Goal: Information Seeking & Learning: Check status

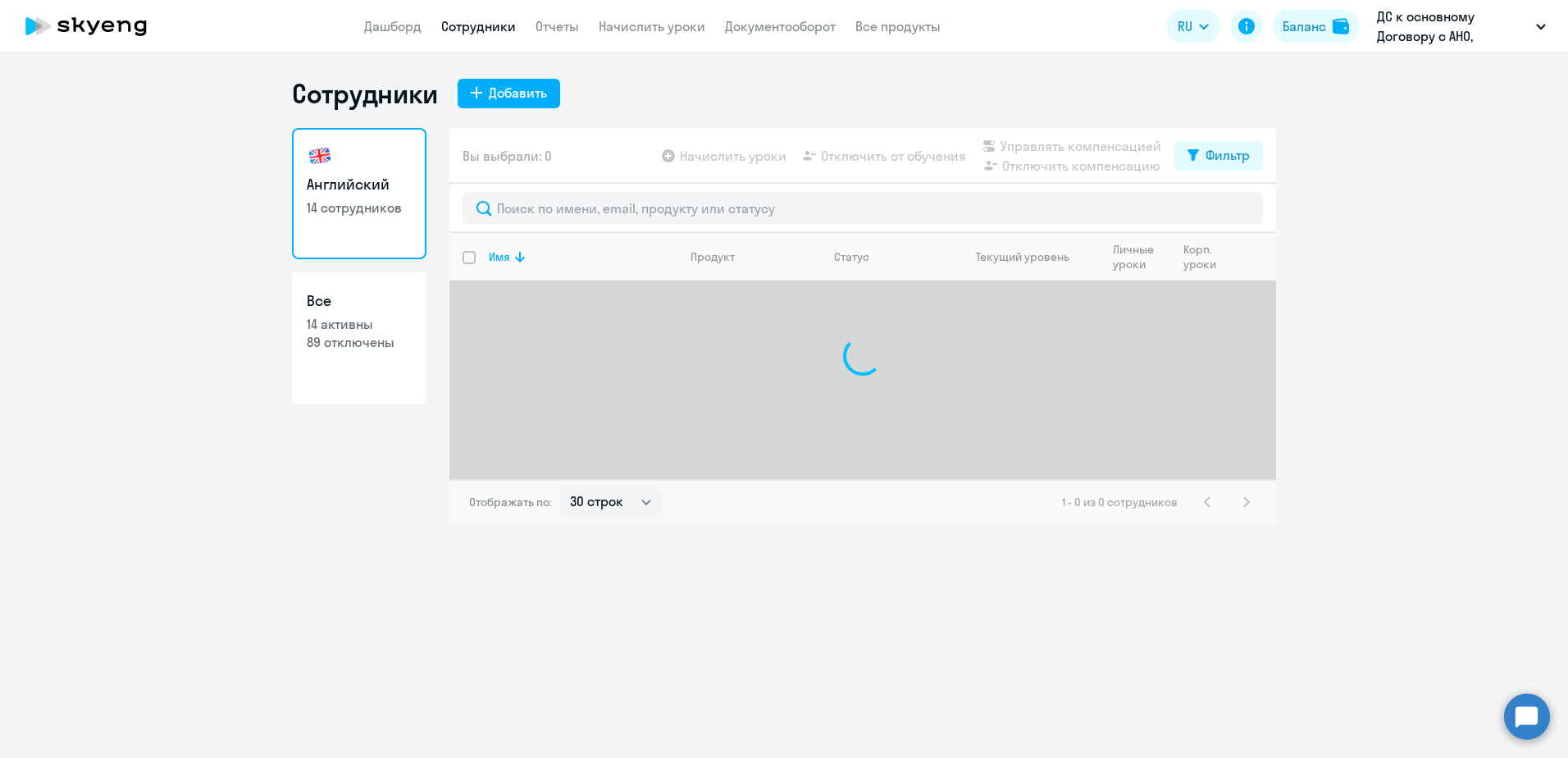
select select "30"
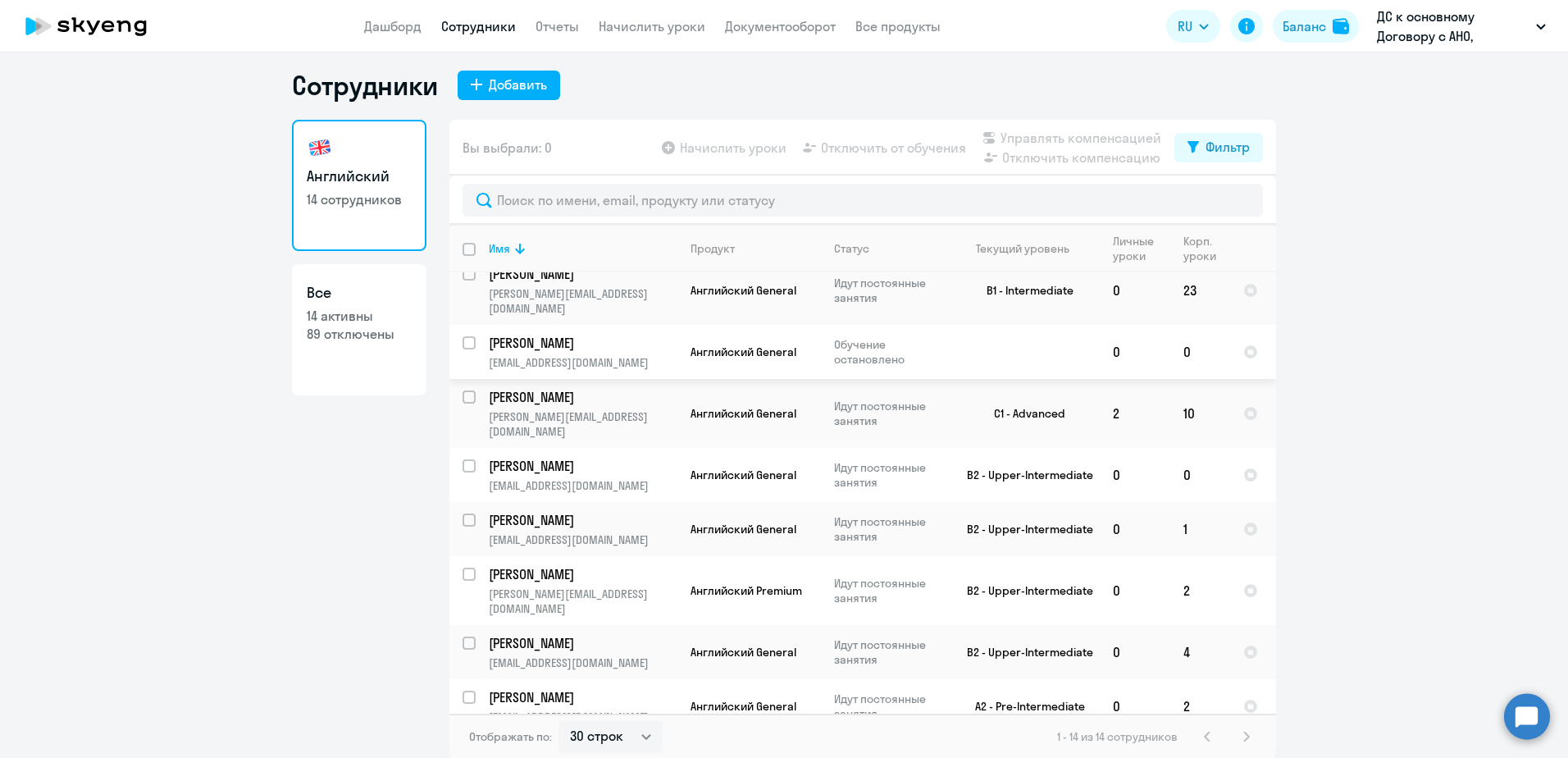
scroll to position [10, 0]
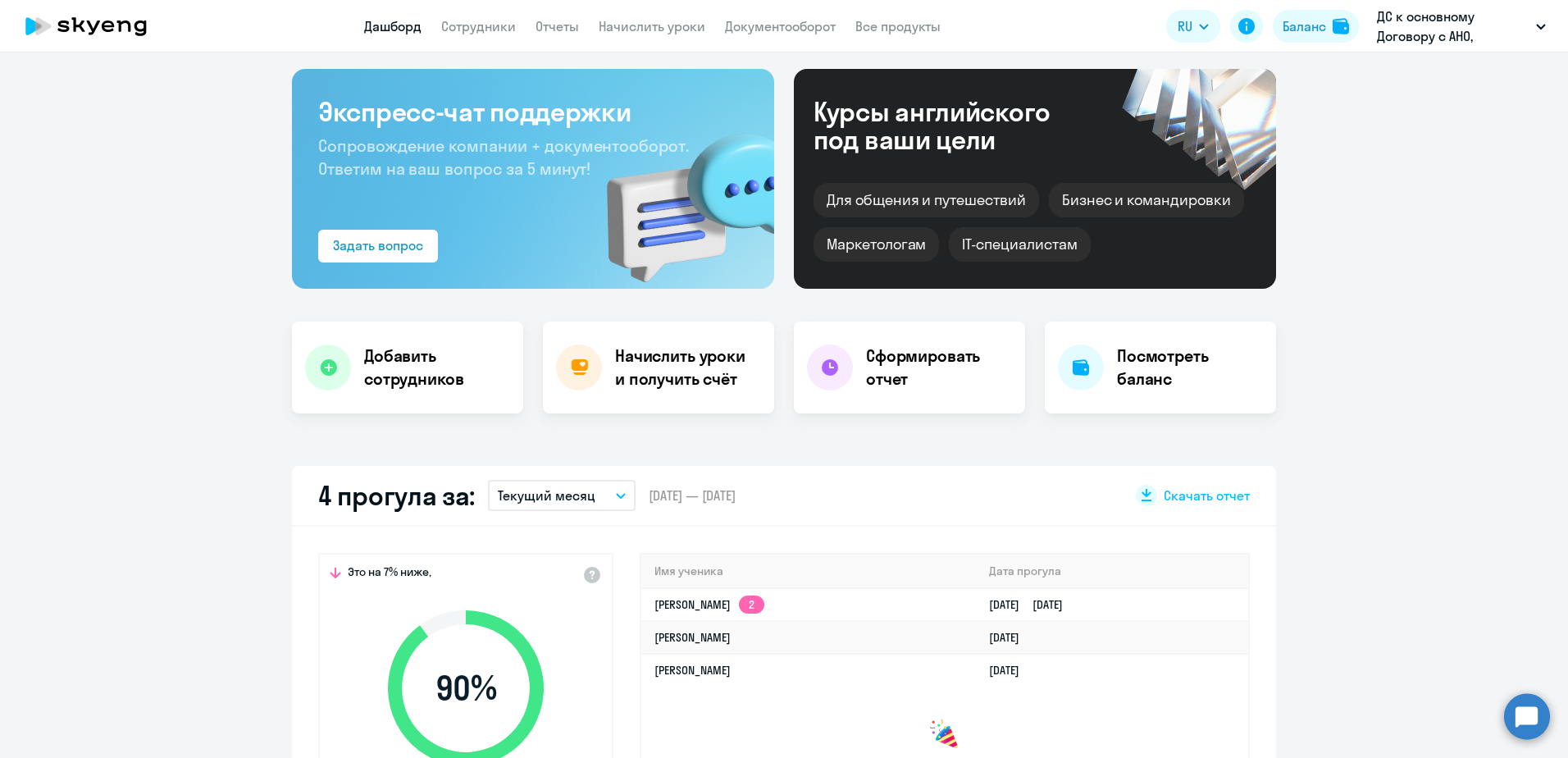
scroll to position [164, 0]
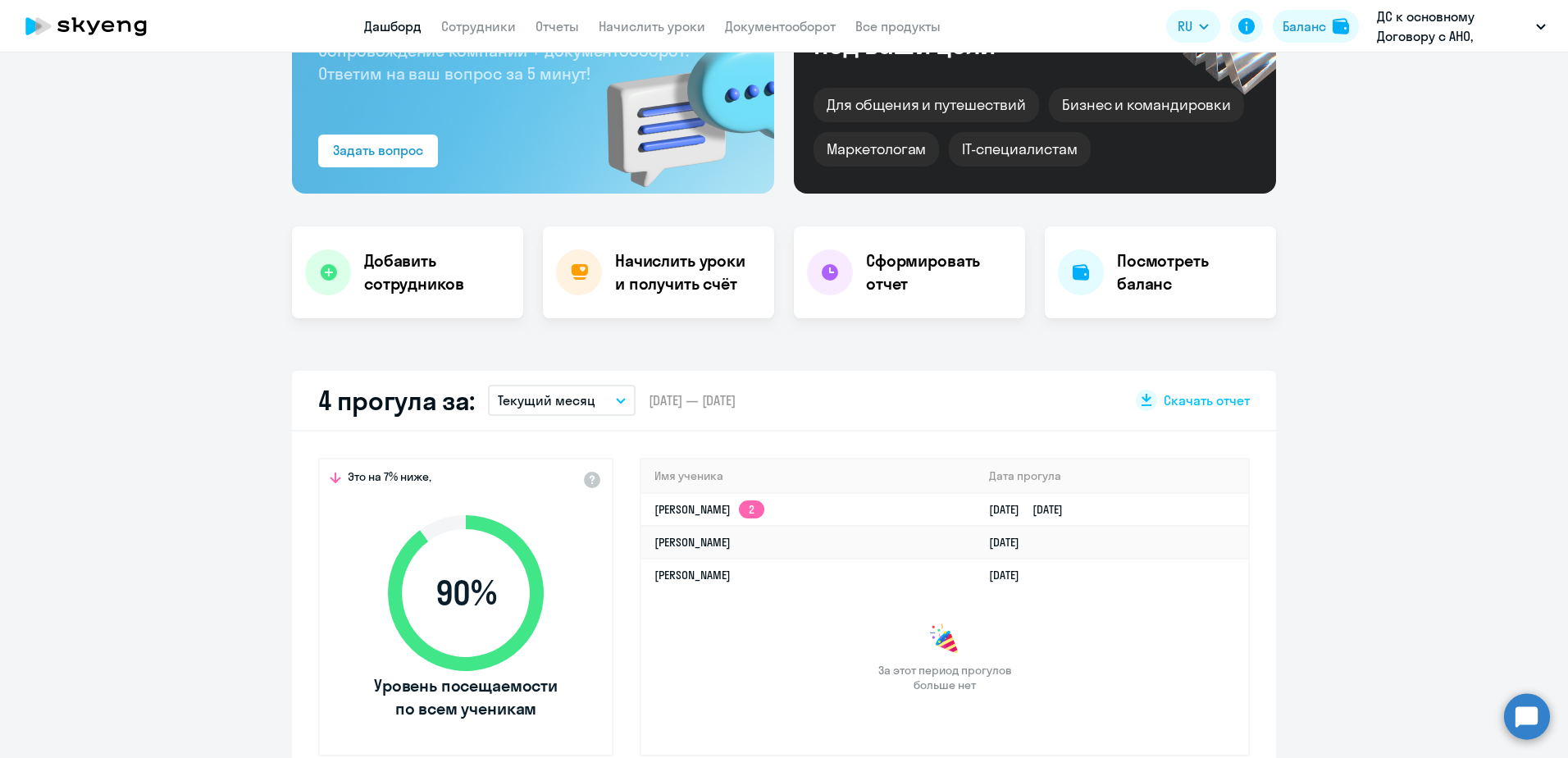
select select "30"
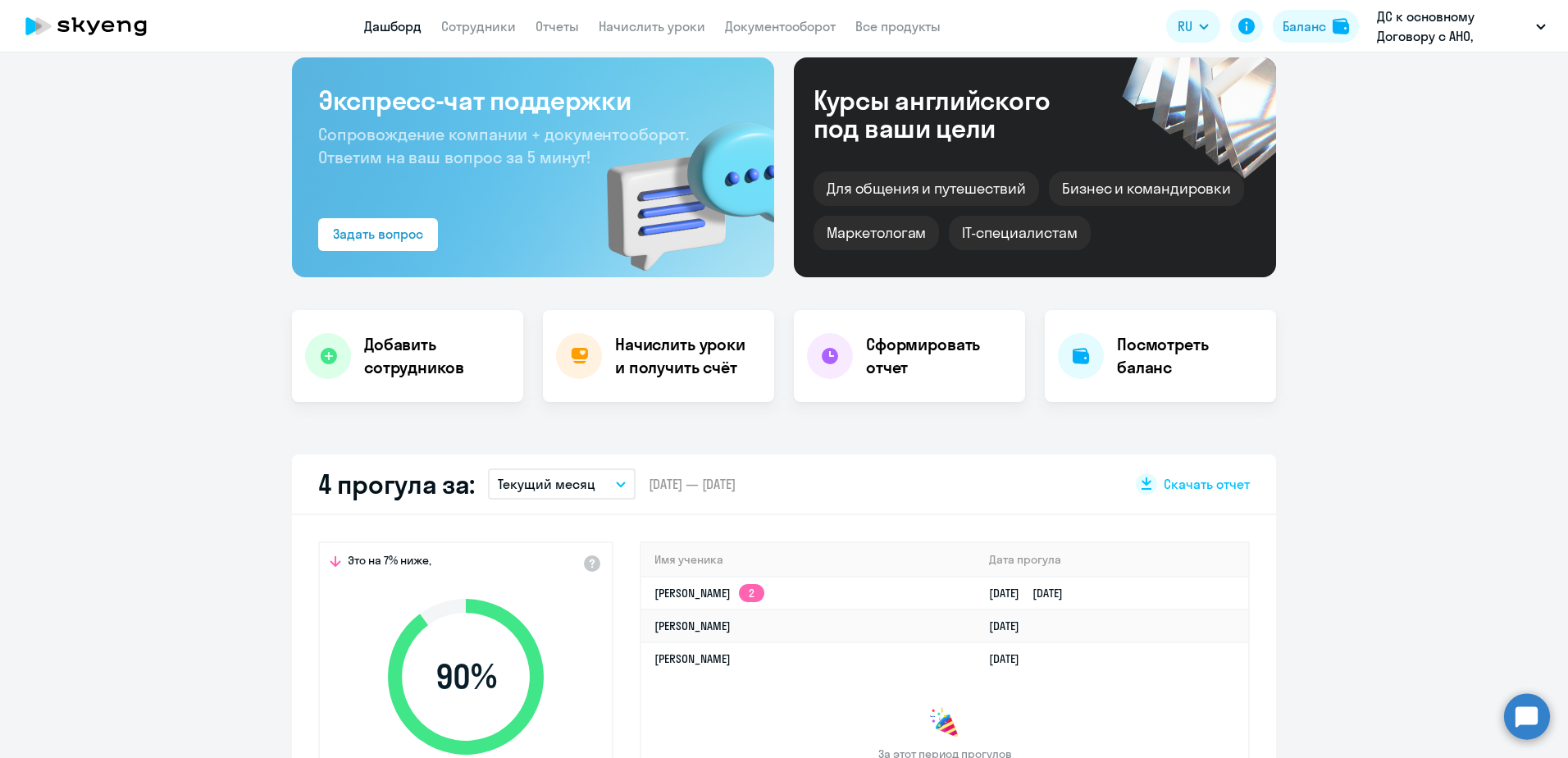
scroll to position [0, 0]
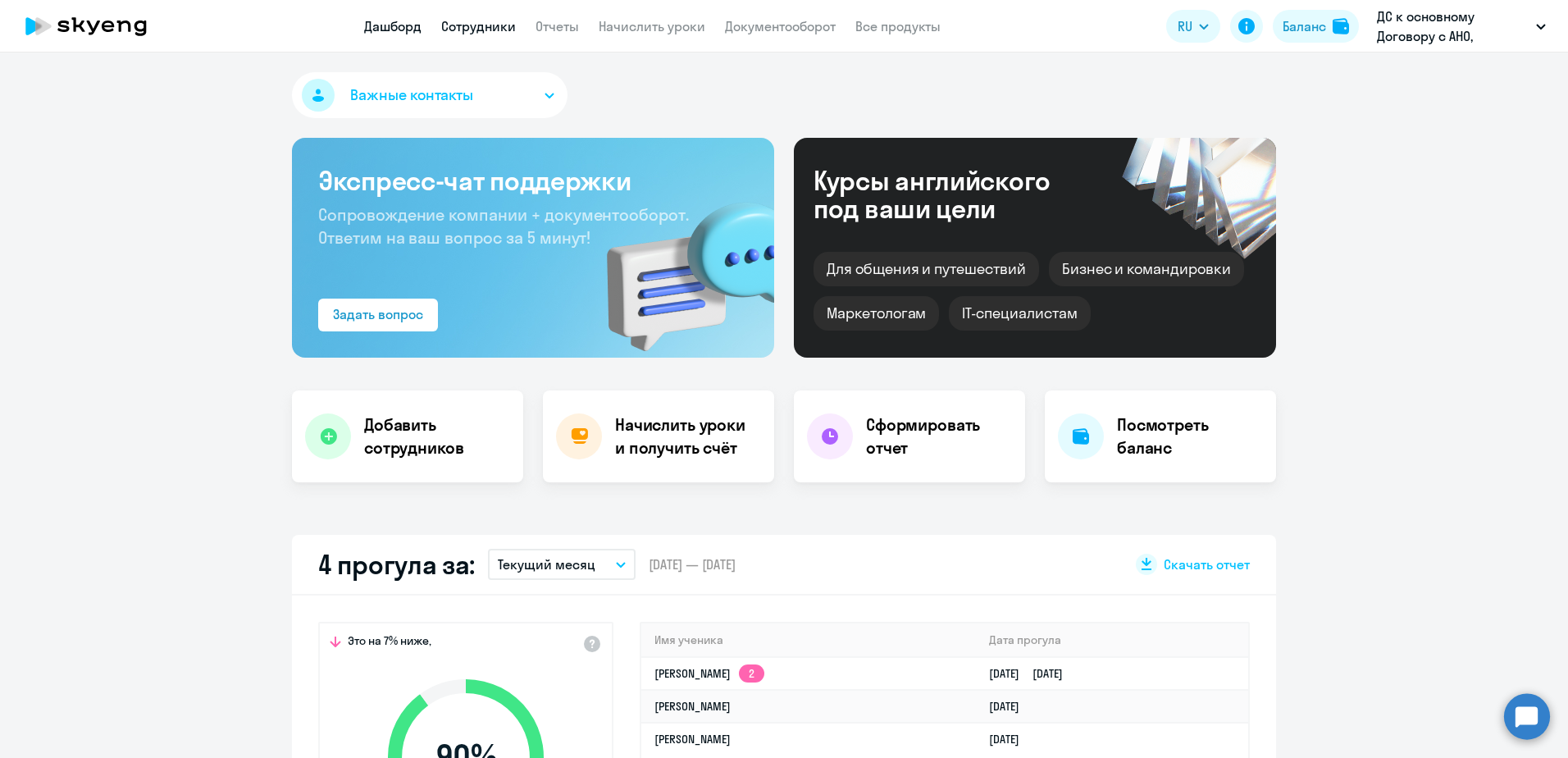
click at [481, 20] on link "Сотрудники" at bounding box center [478, 26] width 75 height 16
select select "30"
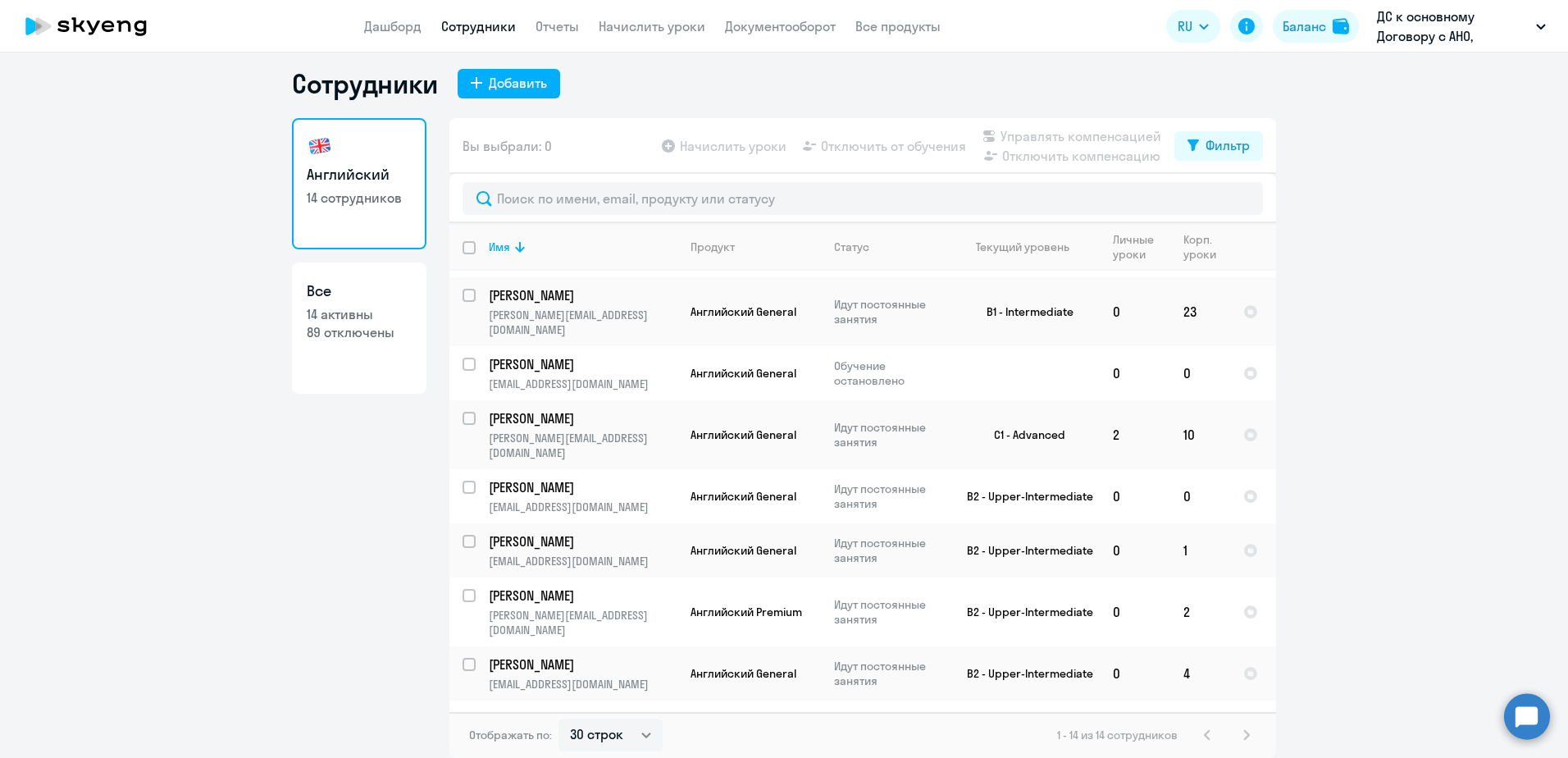
scroll to position [317, 0]
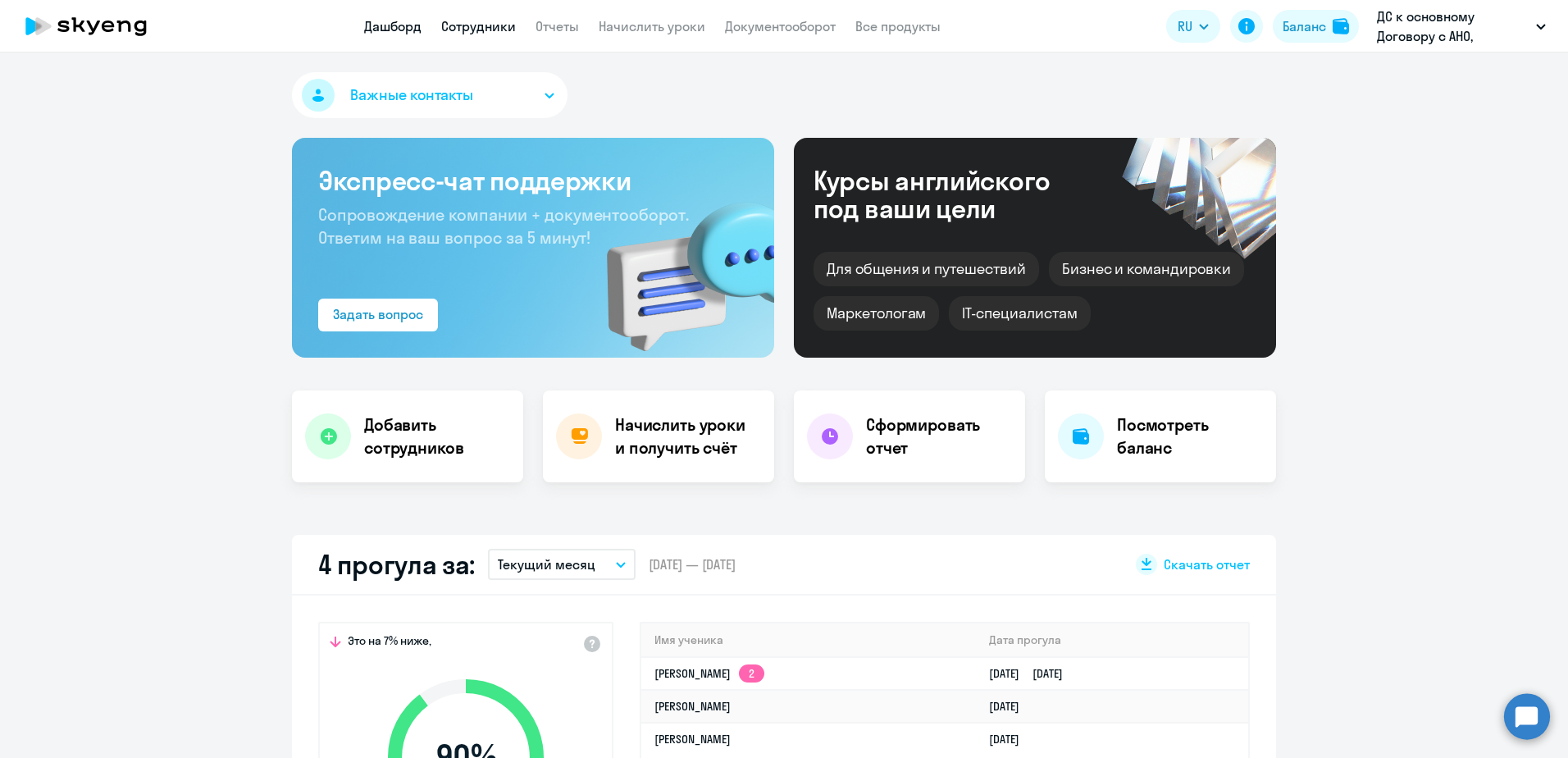
click at [514, 27] on link "Сотрудники" at bounding box center [478, 26] width 75 height 16
select select "30"
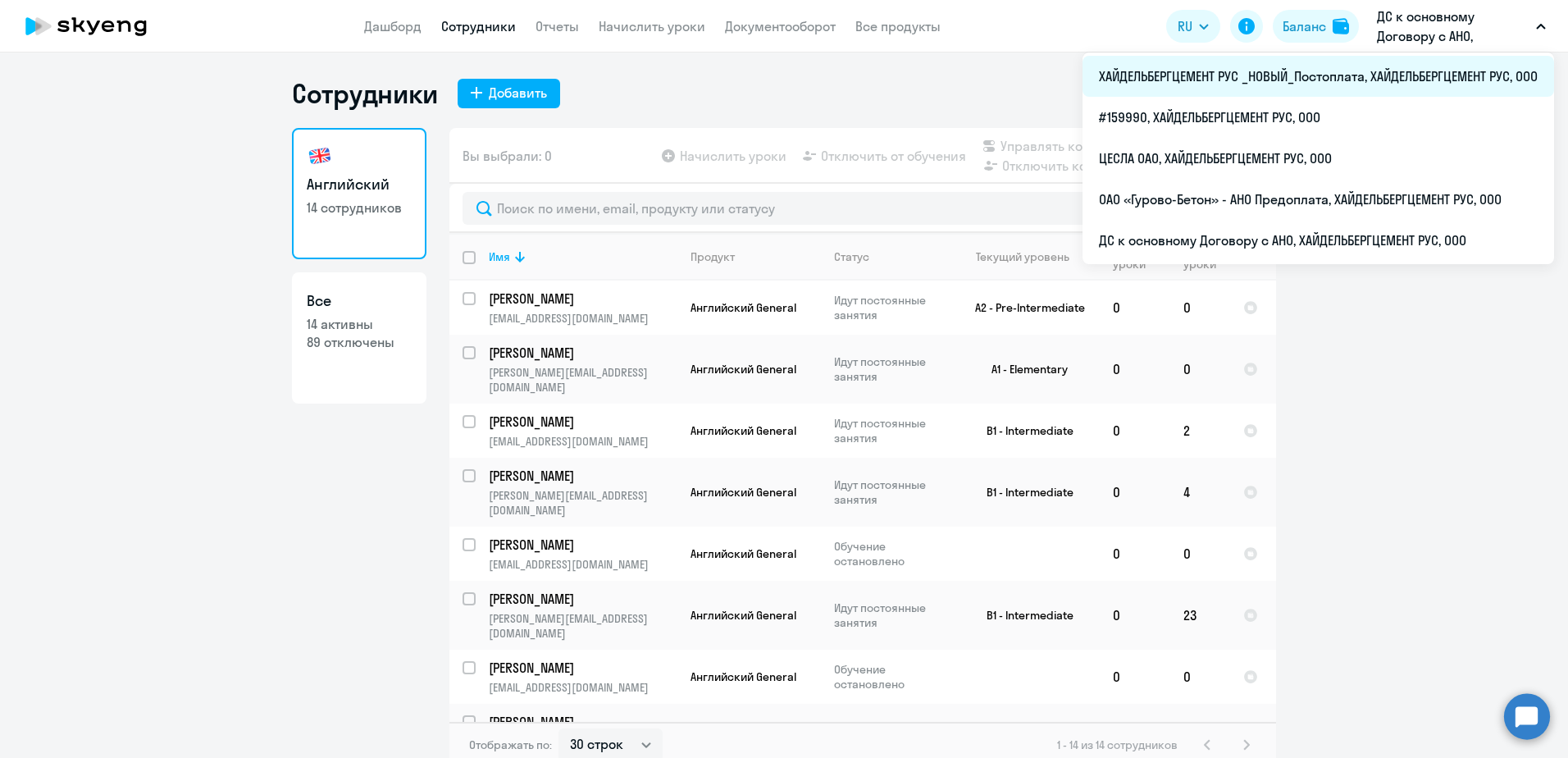
click at [1261, 73] on li "ХАЙДЕЛЬБЕРГЦЕМЕНТ РУС _НОВЫЙ_Постоплата, ХАЙДЕЛЬБЕРГЦЕМЕНТ РУС, ООО" at bounding box center [1318, 76] width 471 height 41
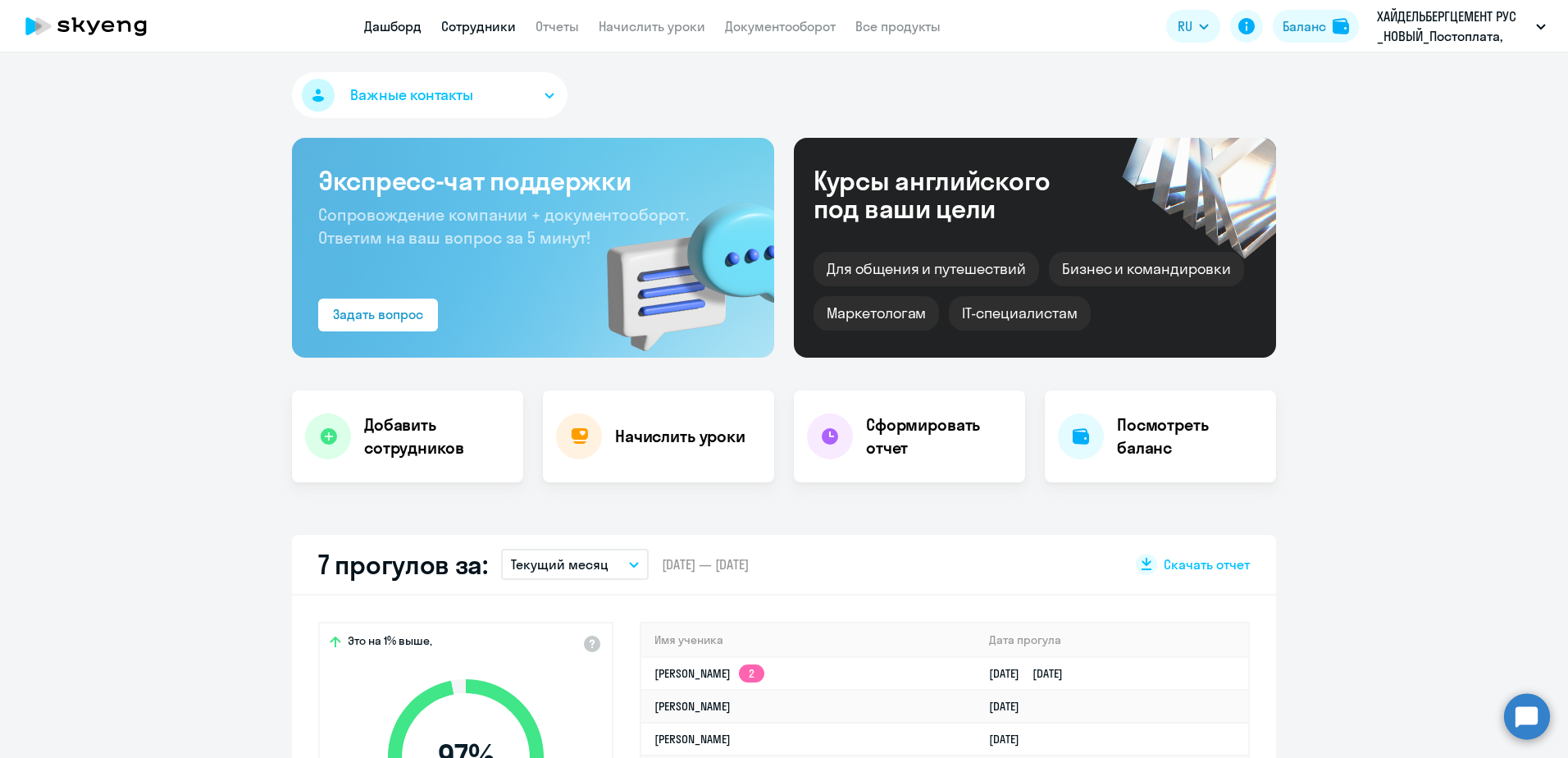
click at [500, 21] on link "Сотрудники" at bounding box center [478, 26] width 75 height 16
select select "30"
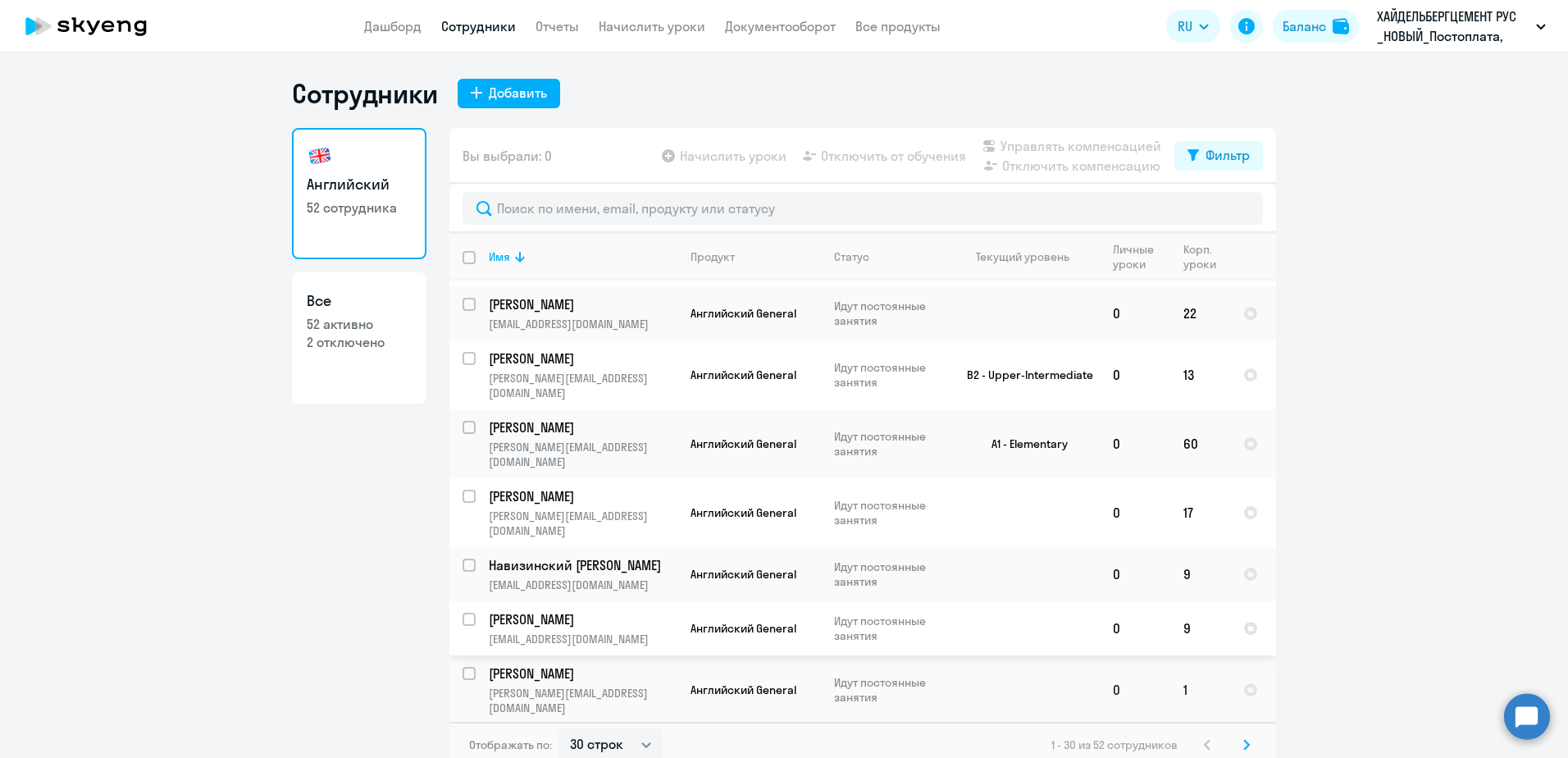
scroll to position [1183, 0]
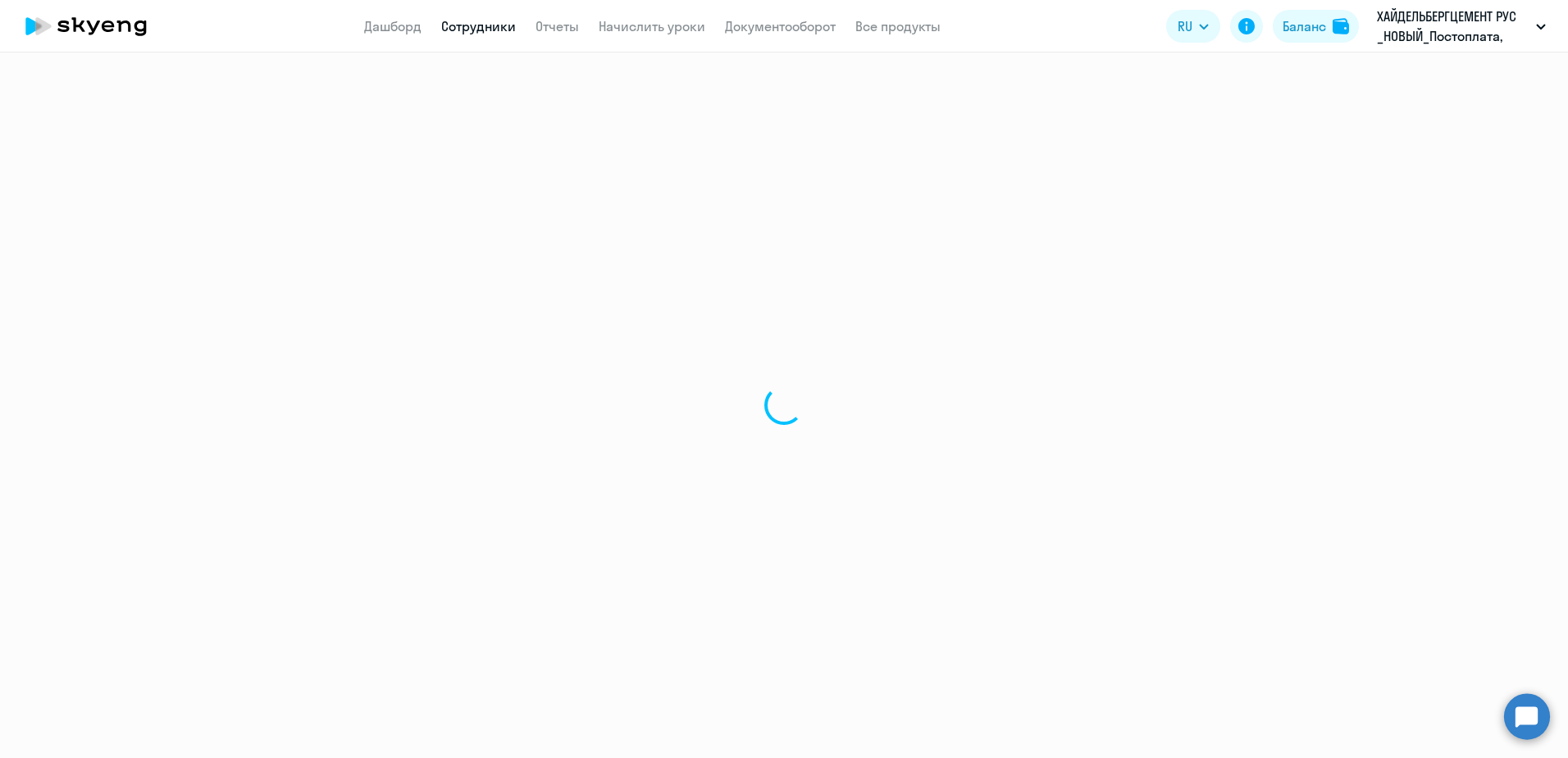
select select "english"
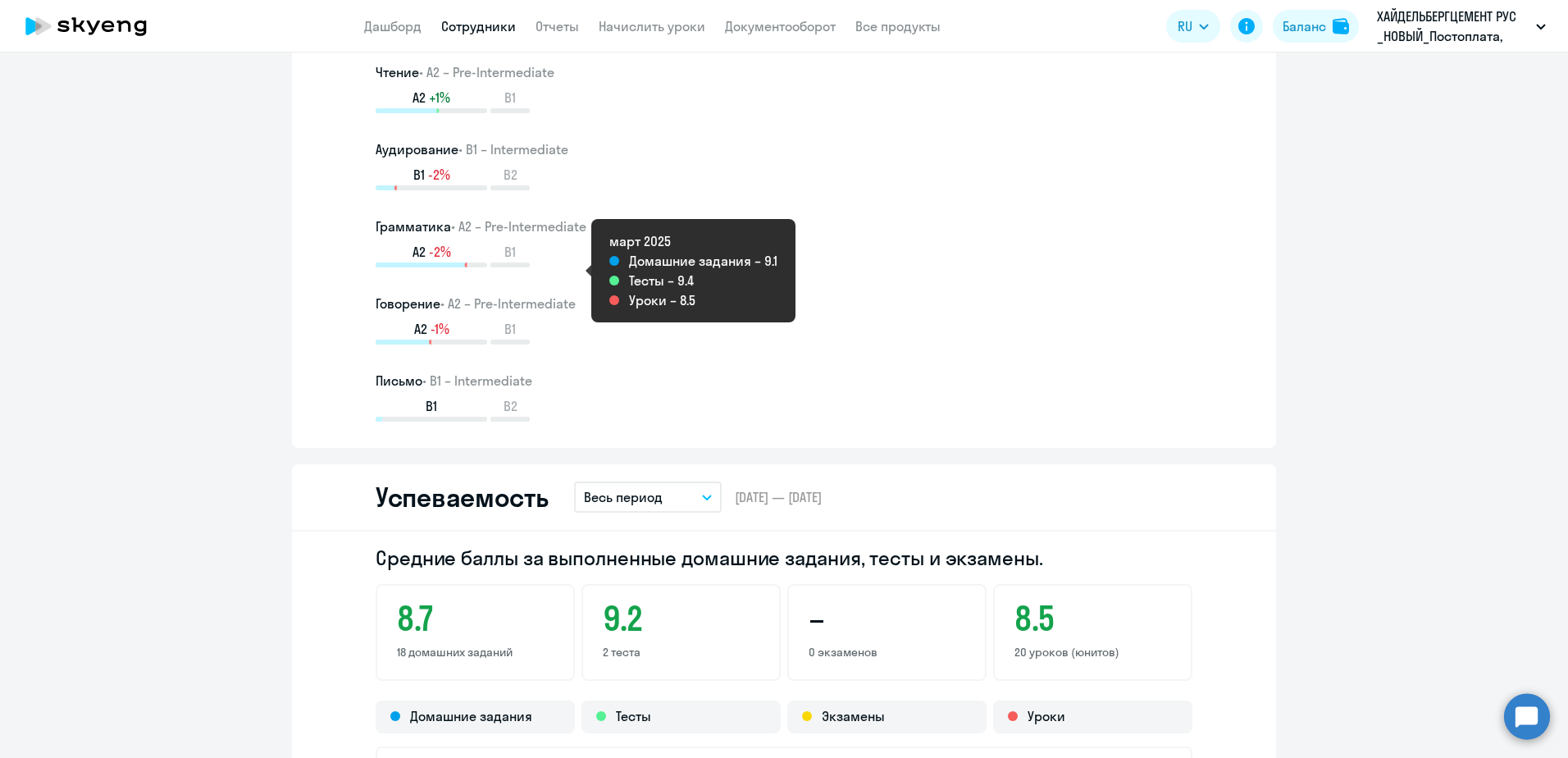
scroll to position [820, 0]
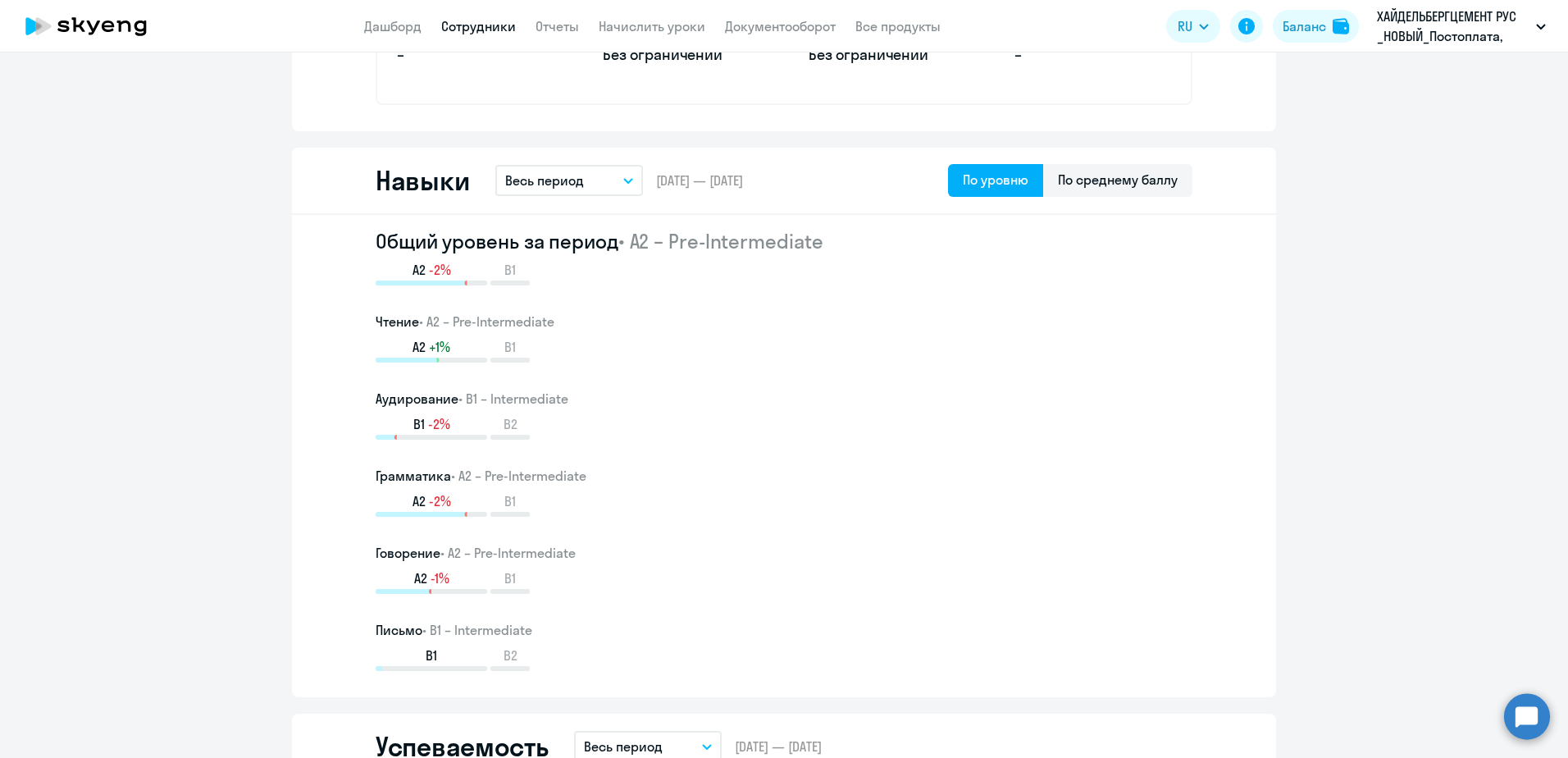
click at [83, 37] on icon at bounding box center [87, 26] width 145 height 41
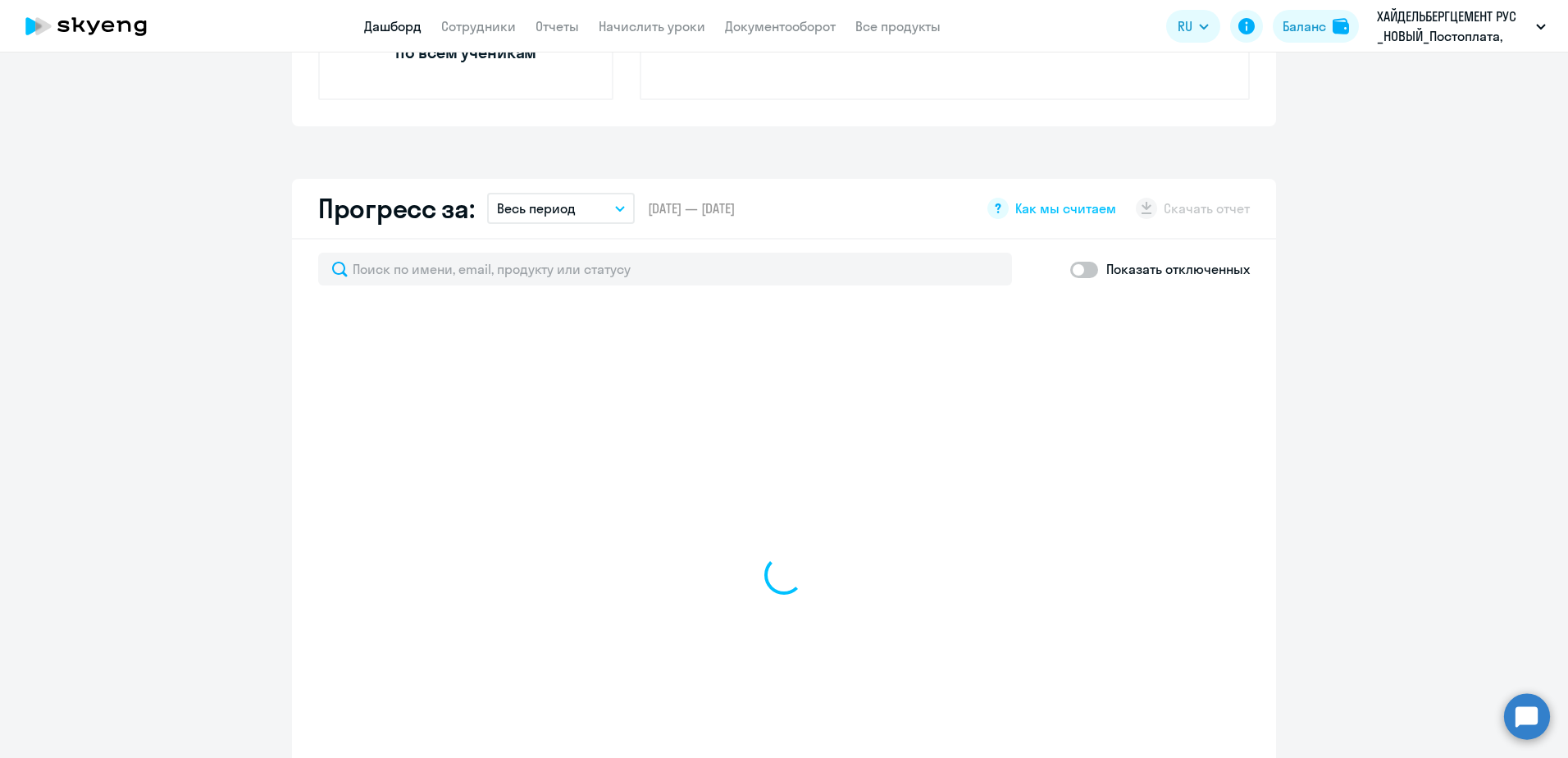
scroll to position [936, 0]
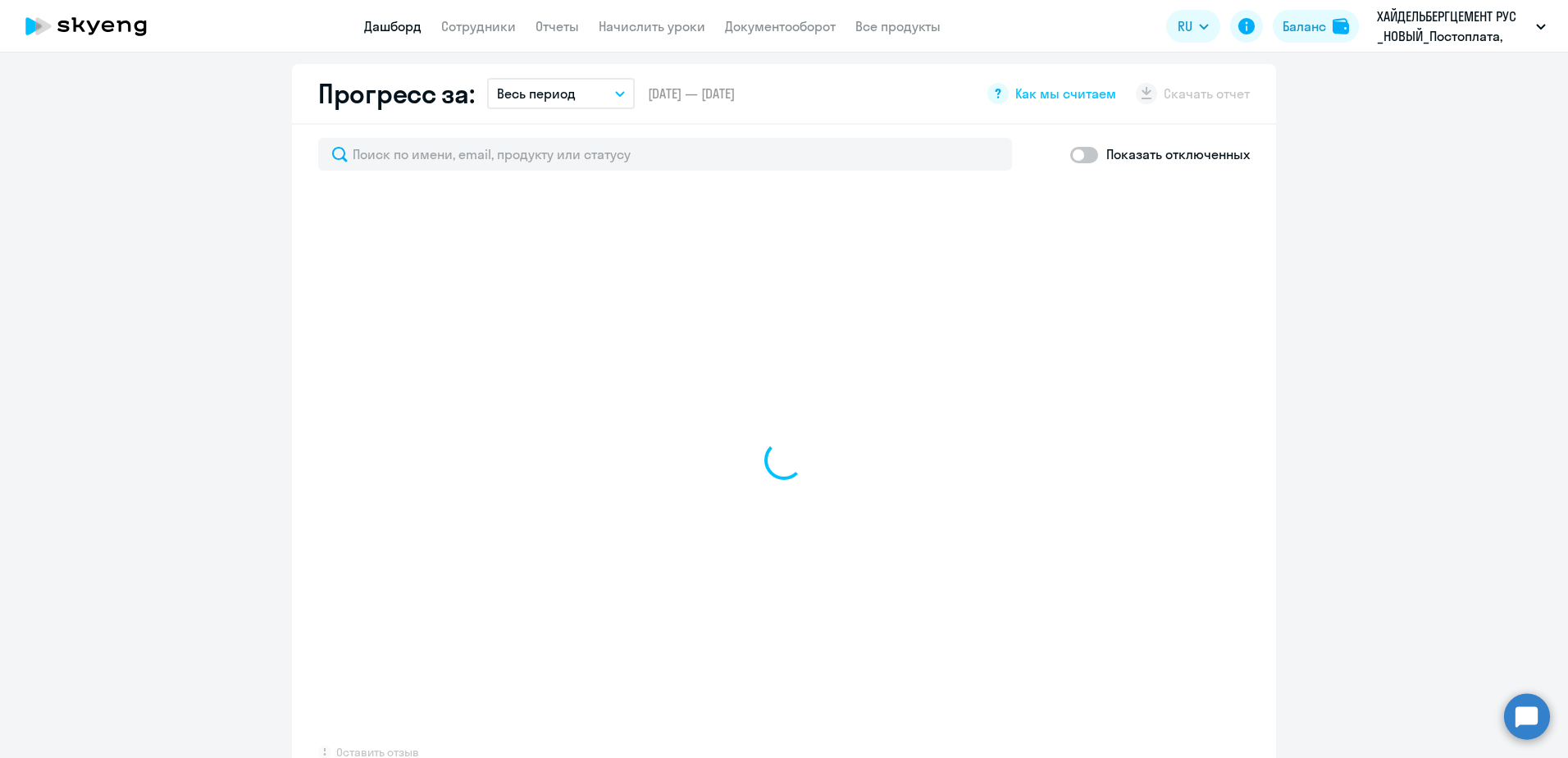
select select "30"
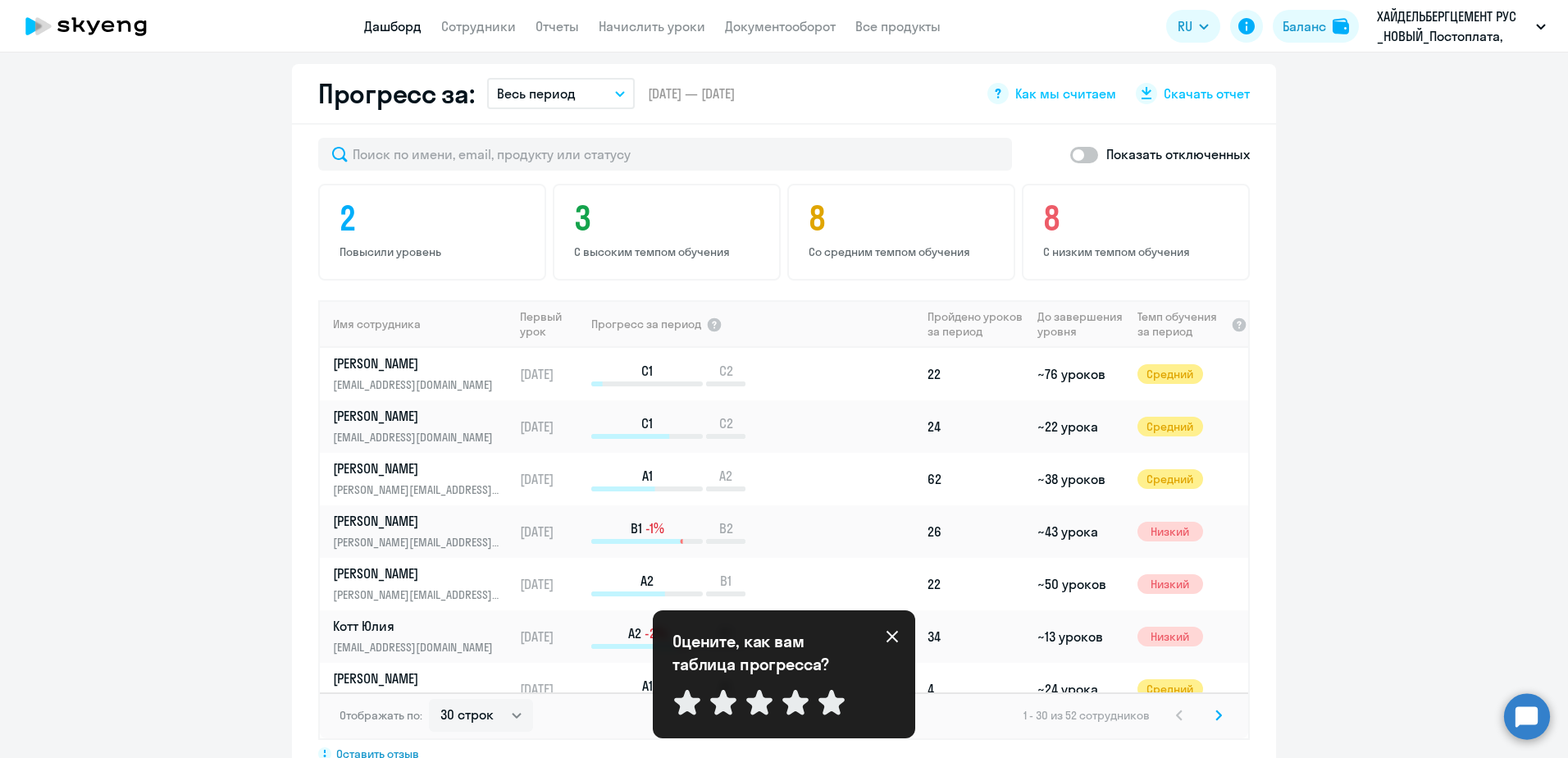
click at [488, 15] on app-header "Дашборд Сотрудники Отчеты Начислить уроки Документооборот Все продукты Дашборд …" at bounding box center [784, 26] width 1568 height 53
drag, startPoint x: 488, startPoint y: 15, endPoint x: 488, endPoint y: 25, distance: 10.0
click at [488, 25] on link "Сотрудники" at bounding box center [478, 26] width 75 height 16
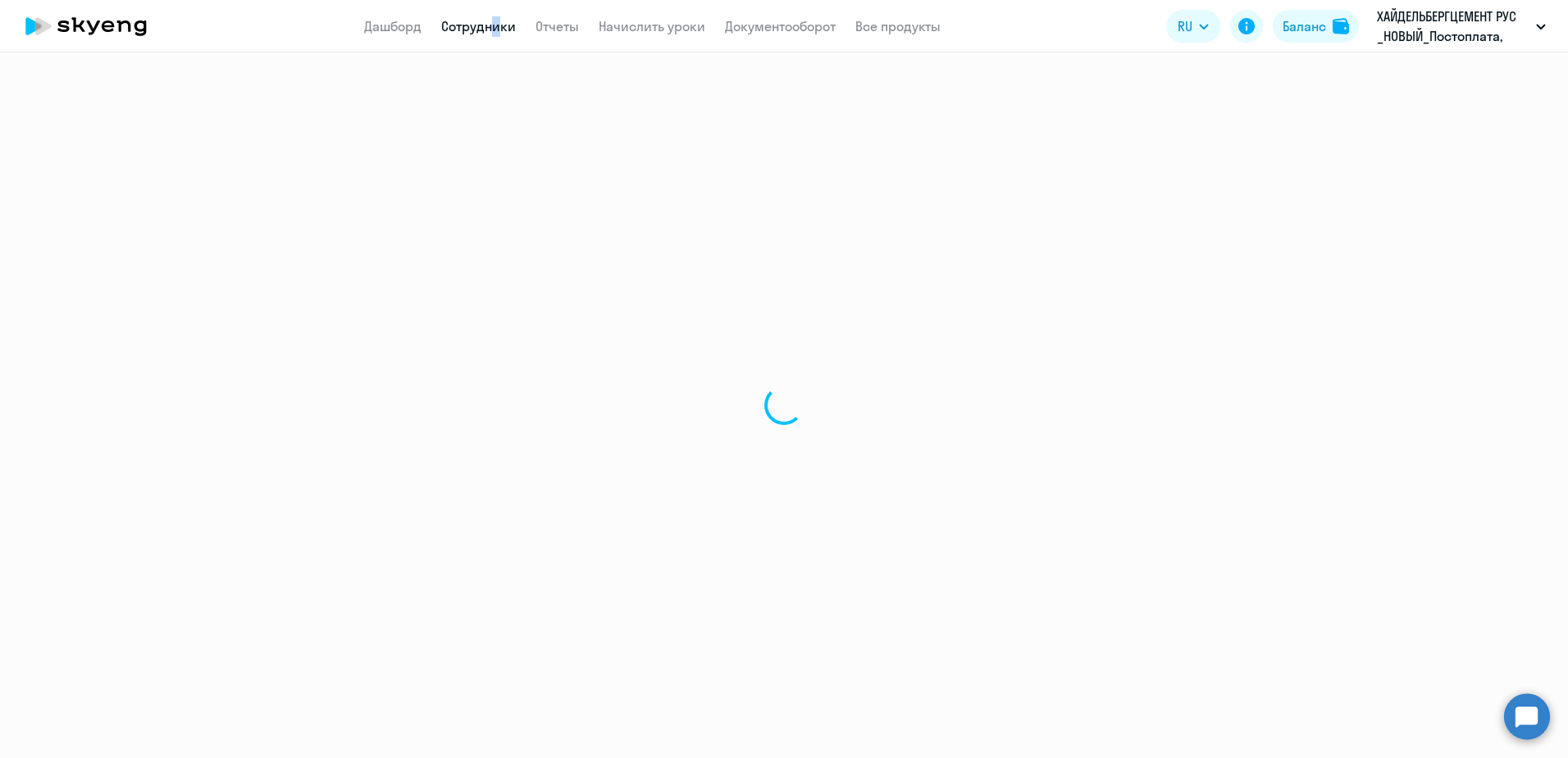
select select "30"
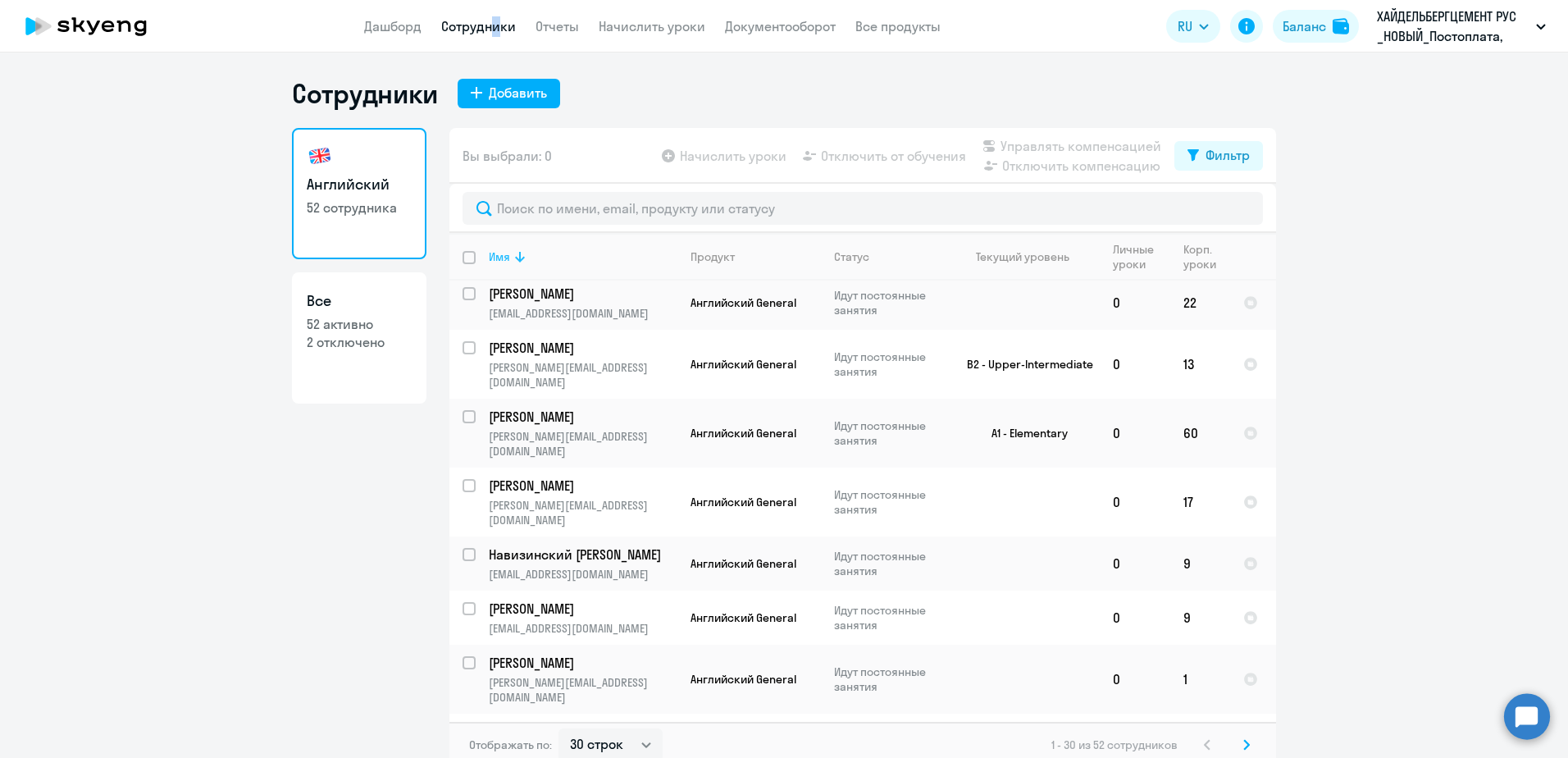
scroll to position [1183, 0]
select select "english"
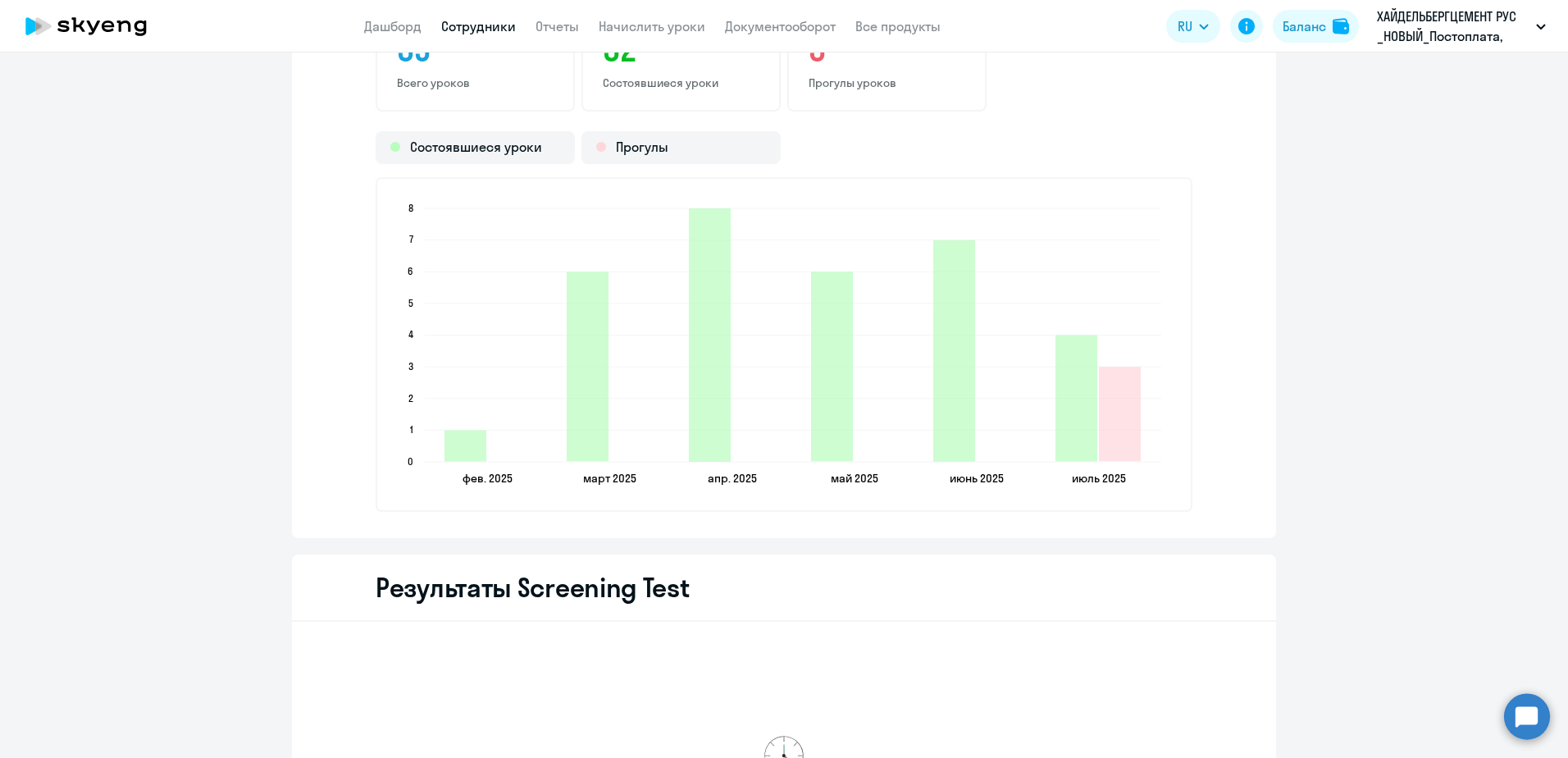
scroll to position [2054, 0]
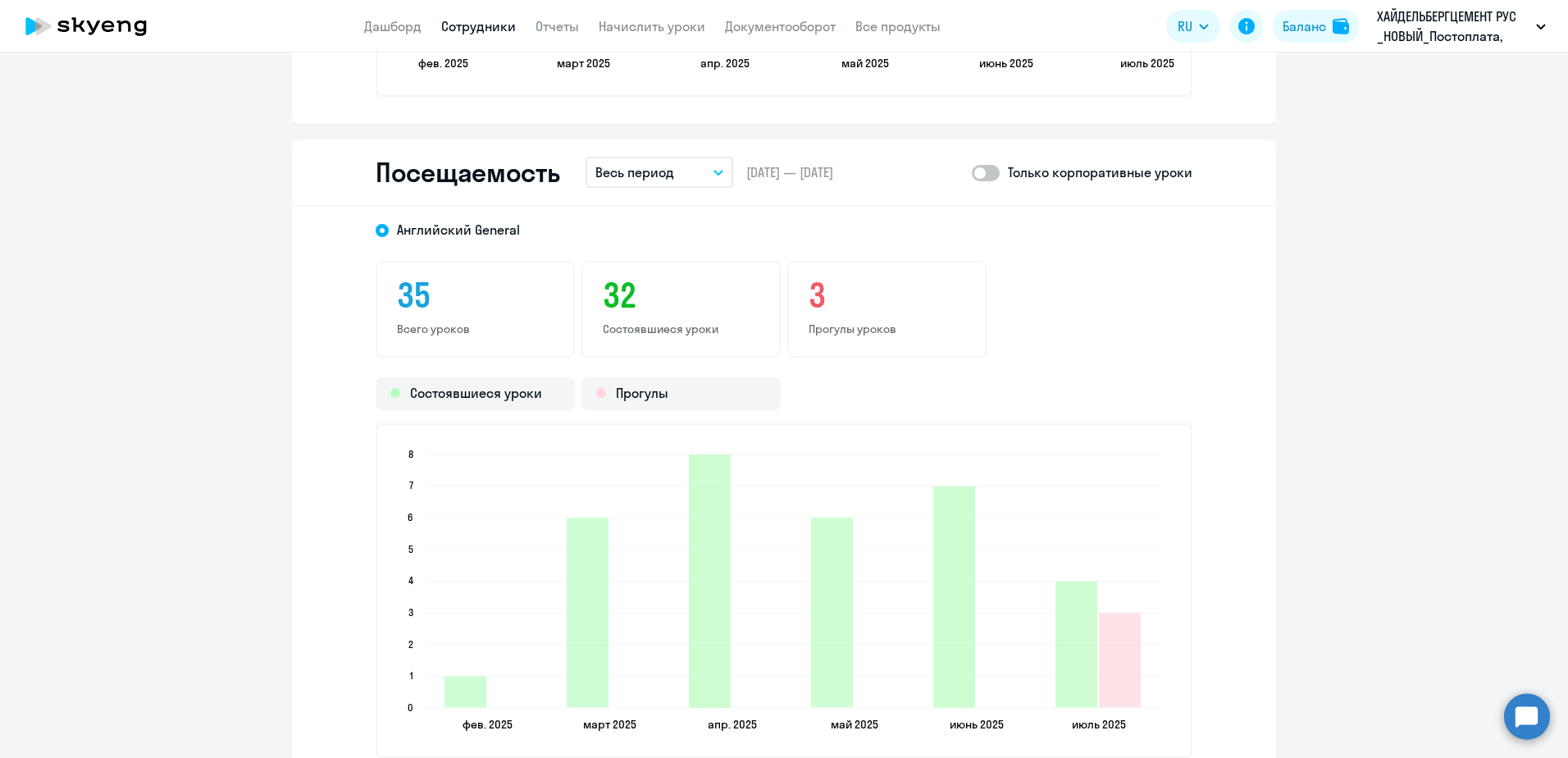
click at [697, 179] on button "Весь период" at bounding box center [659, 172] width 147 height 31
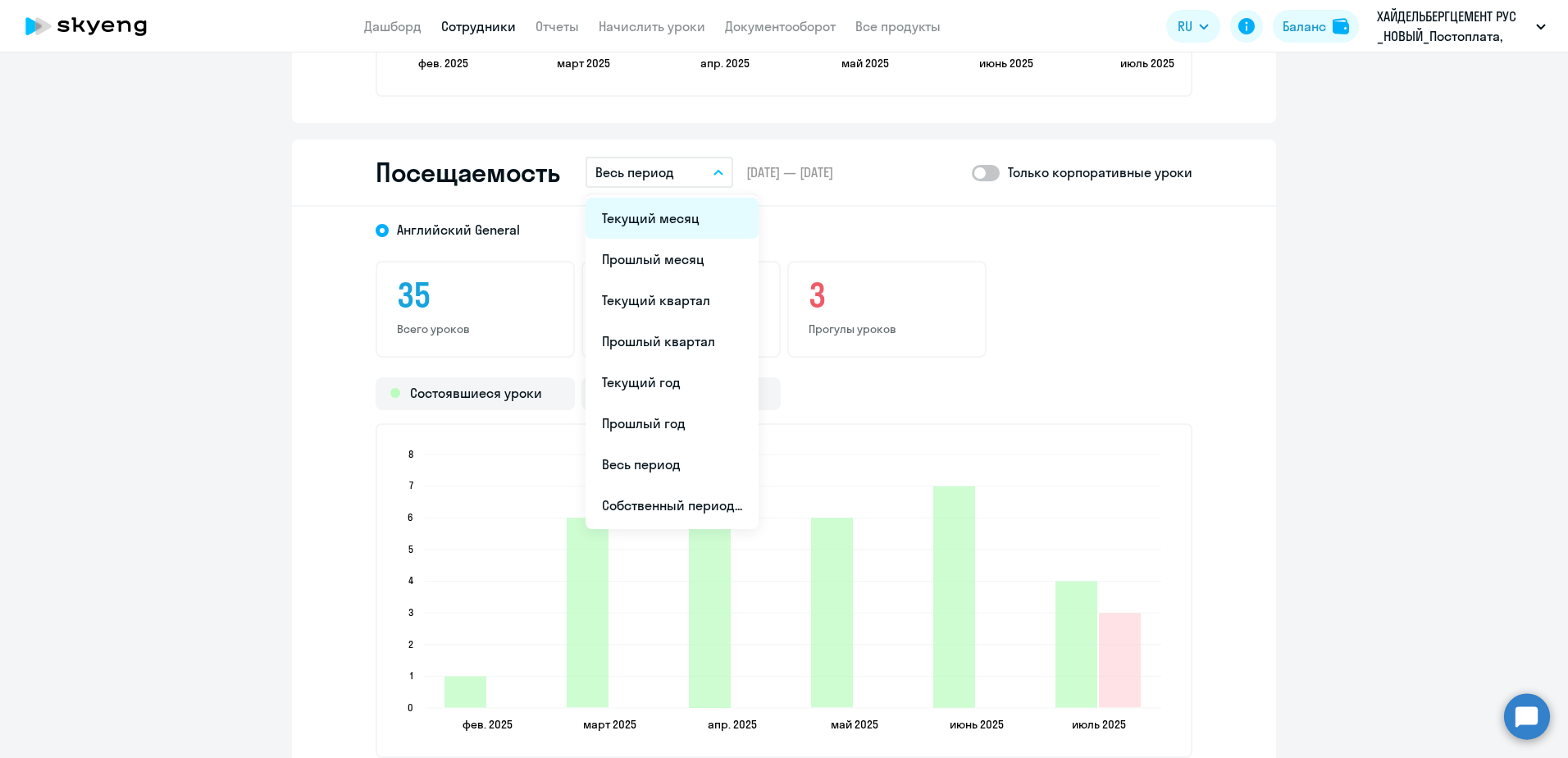
click at [653, 227] on li "Текущий месяц" at bounding box center [672, 218] width 173 height 41
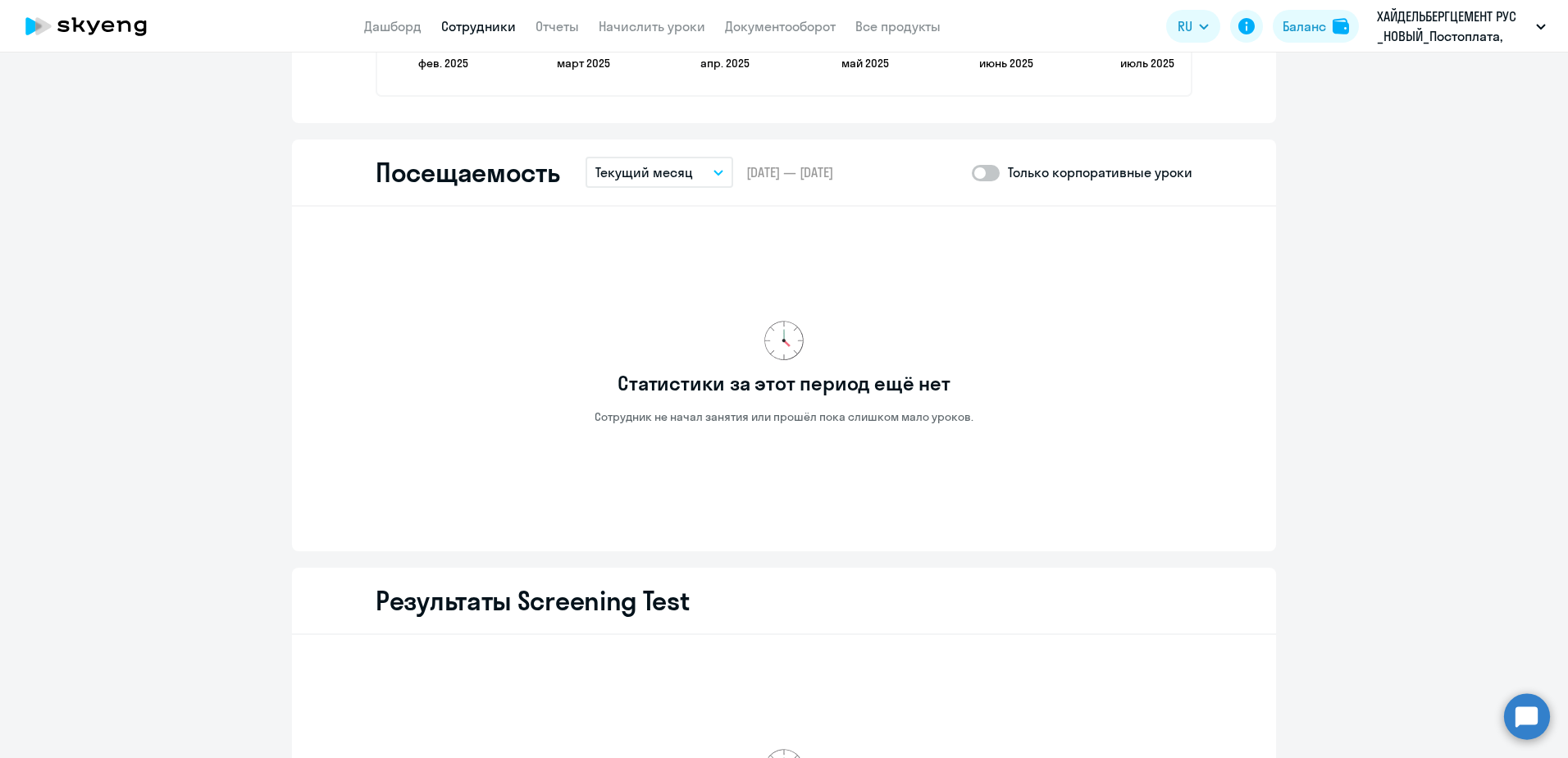
click at [660, 174] on p "Текущий месяц" at bounding box center [643, 172] width 97 height 20
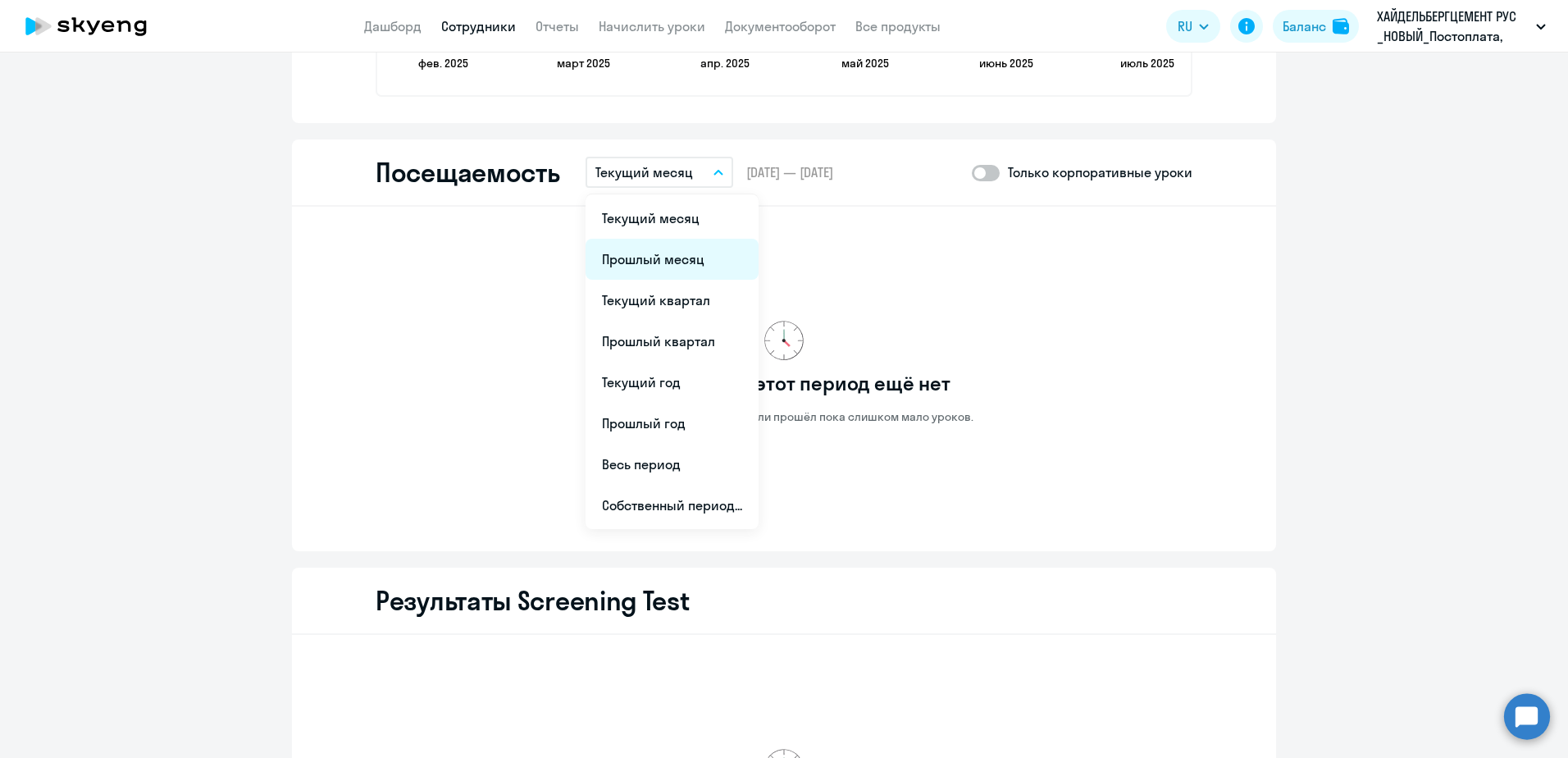
click at [680, 254] on li "Прошлый месяц" at bounding box center [672, 259] width 173 height 41
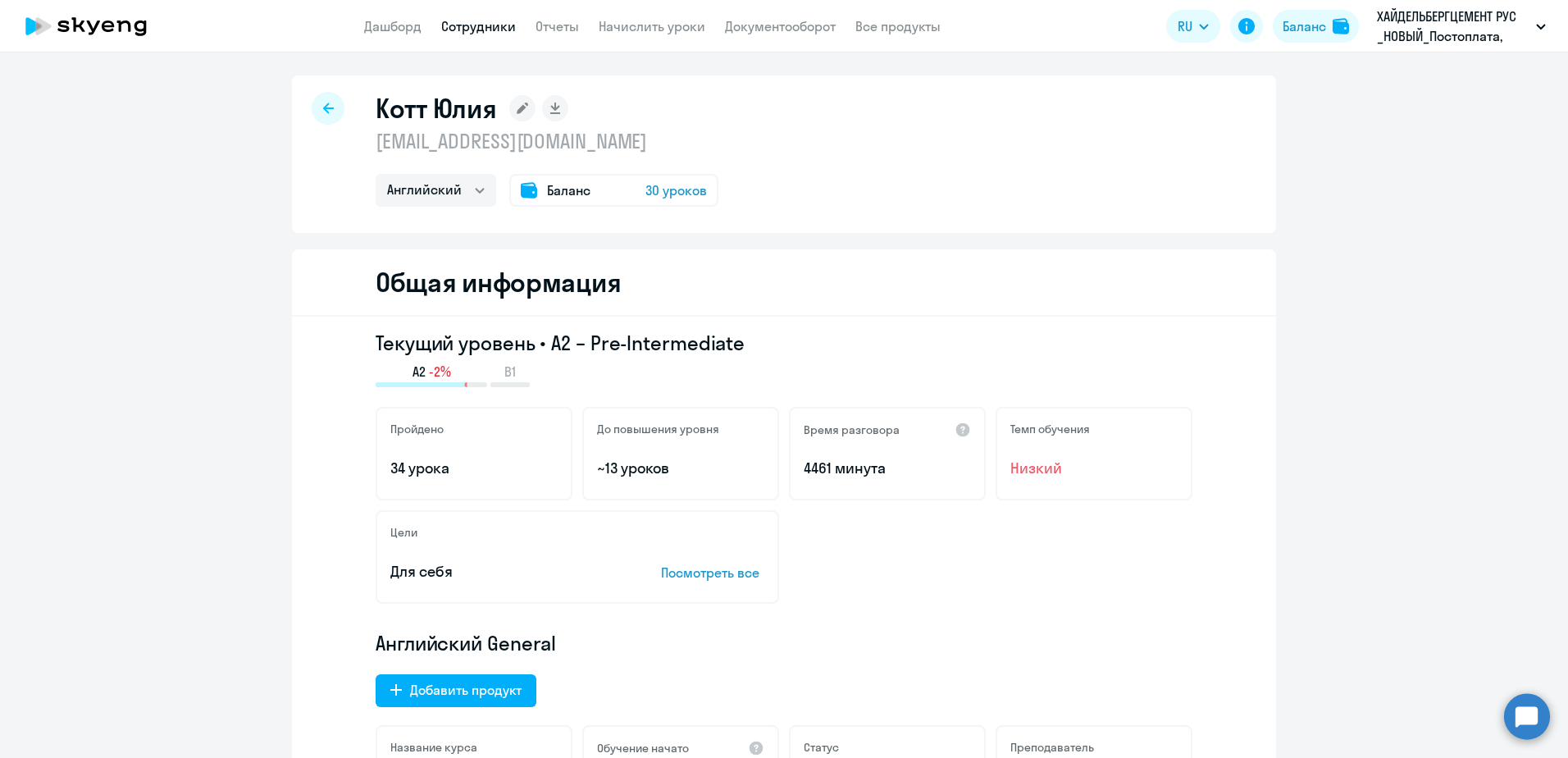
scroll to position [0, 0]
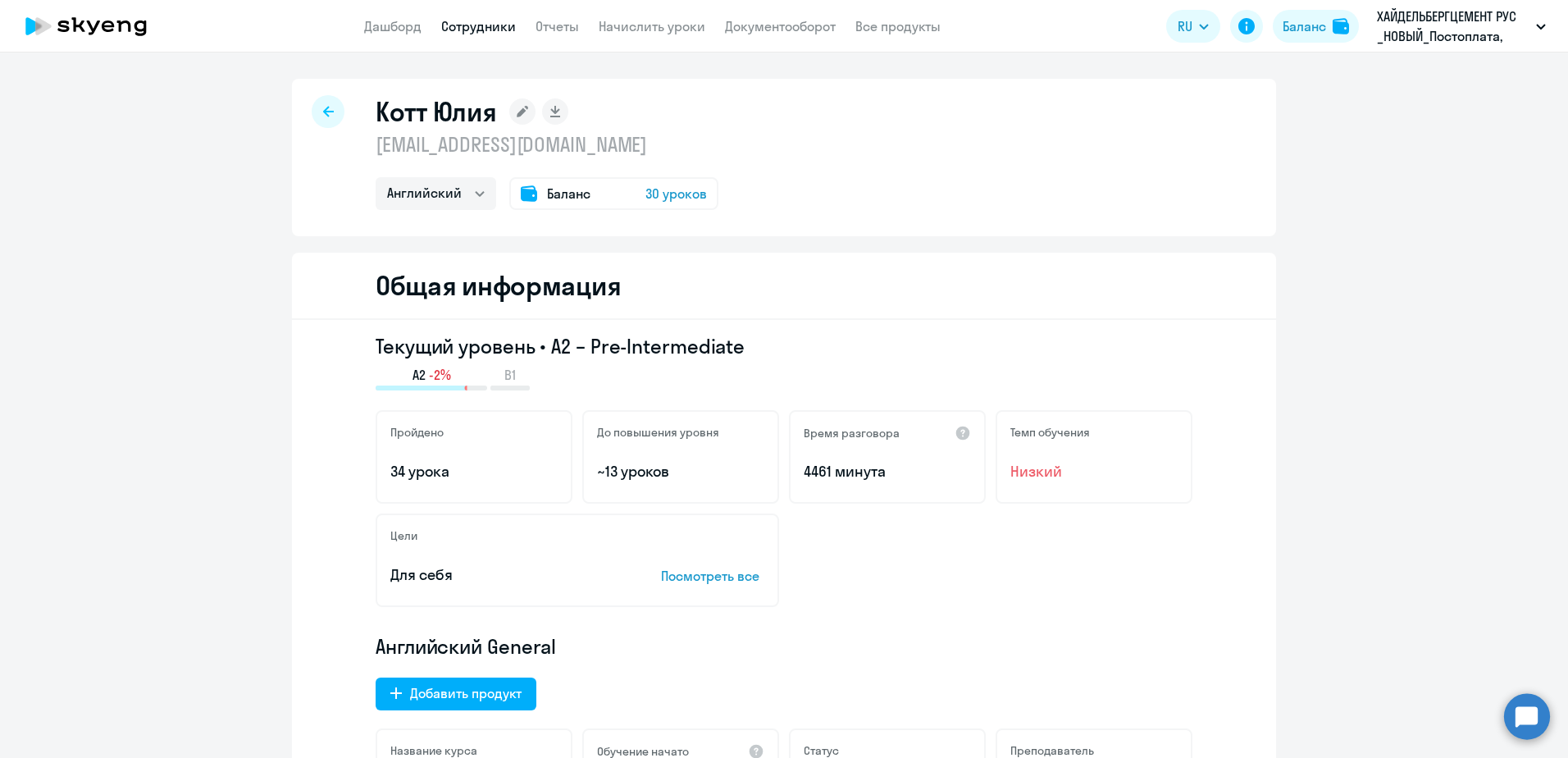
click at [321, 104] on div at bounding box center [328, 112] width 33 height 33
select select "30"
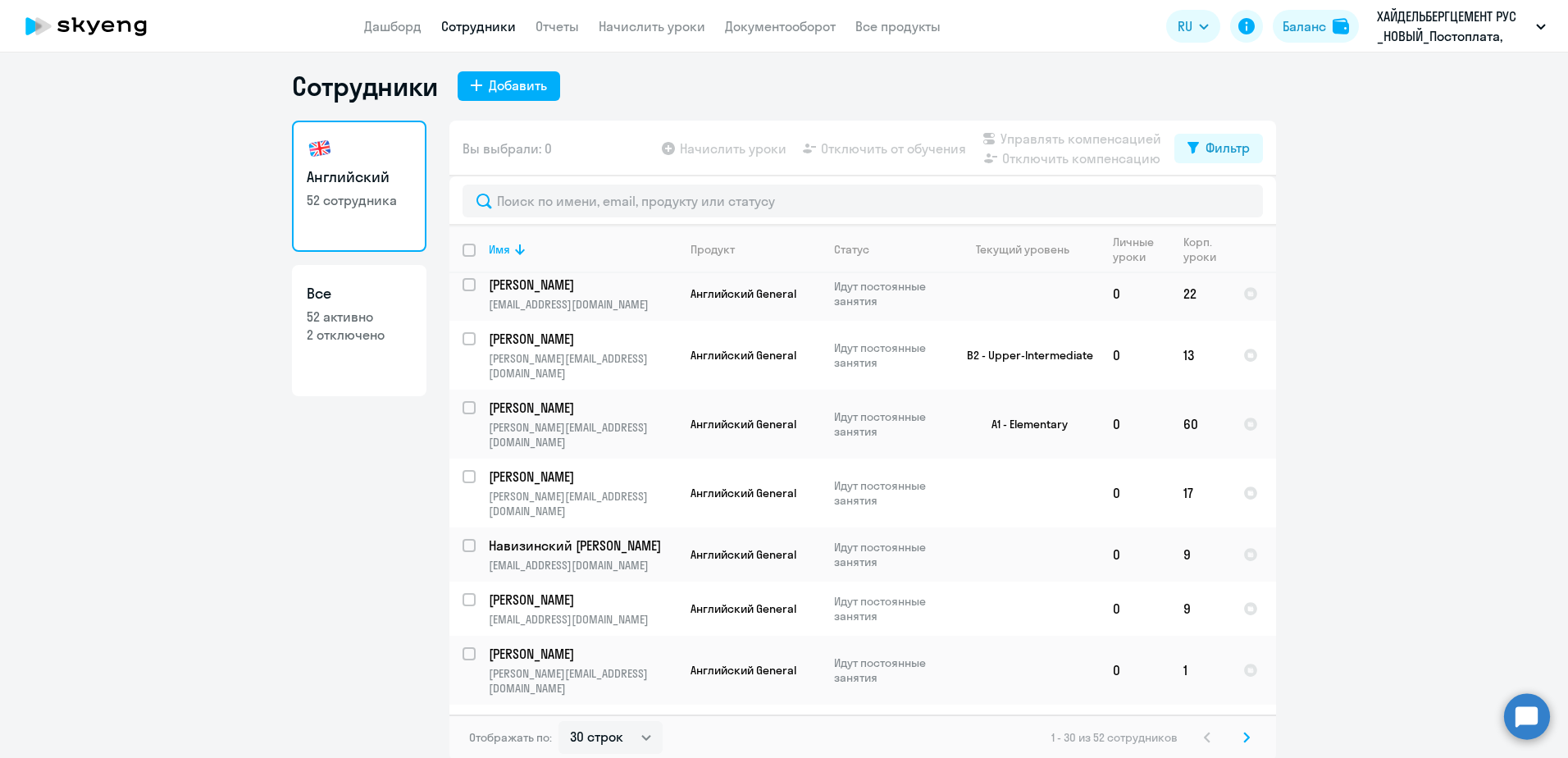
scroll to position [10, 0]
click at [1237, 740] on svg-icon at bounding box center [1247, 735] width 20 height 20
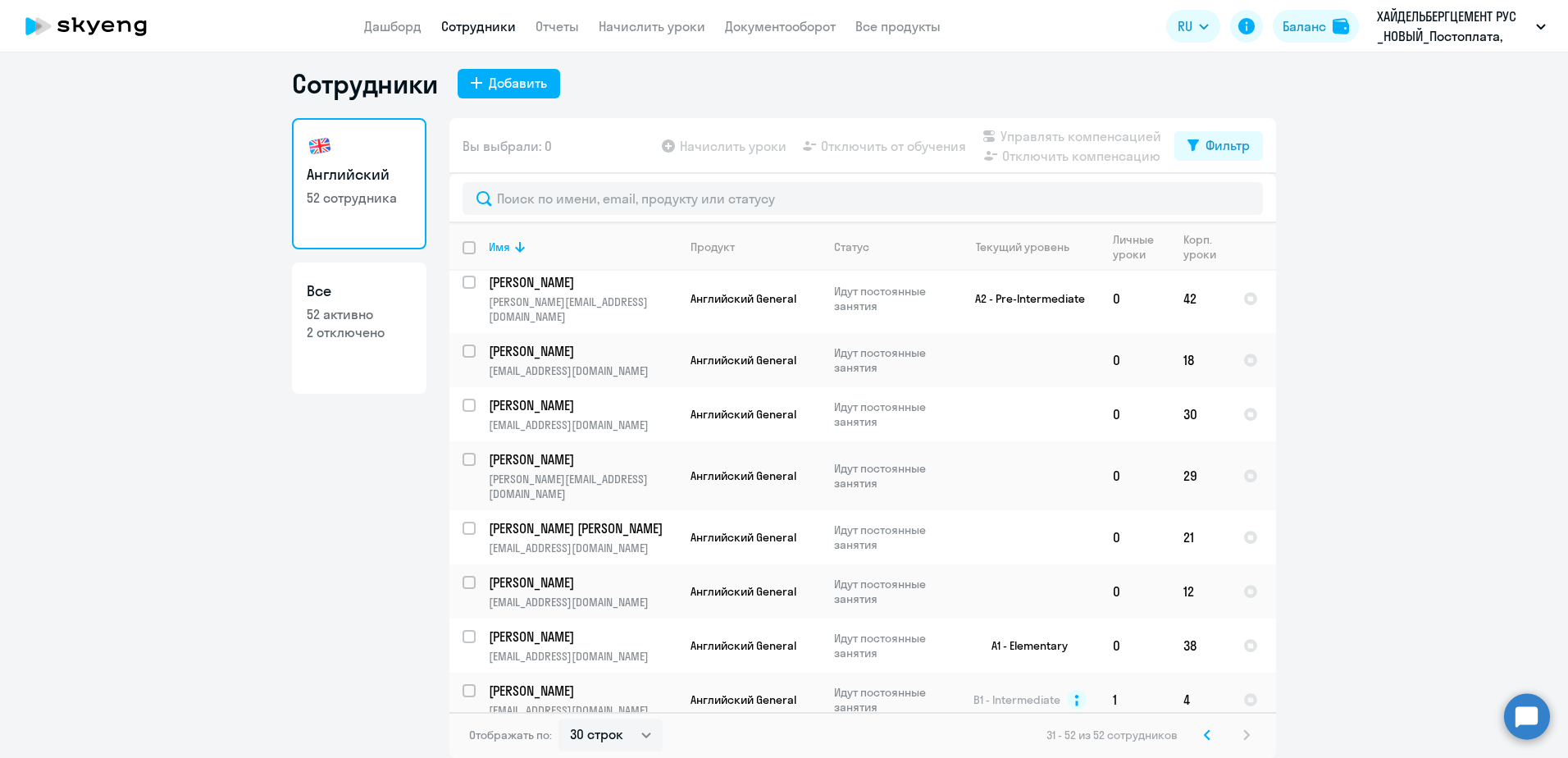
scroll to position [0, 0]
